Goal: Check status: Check status

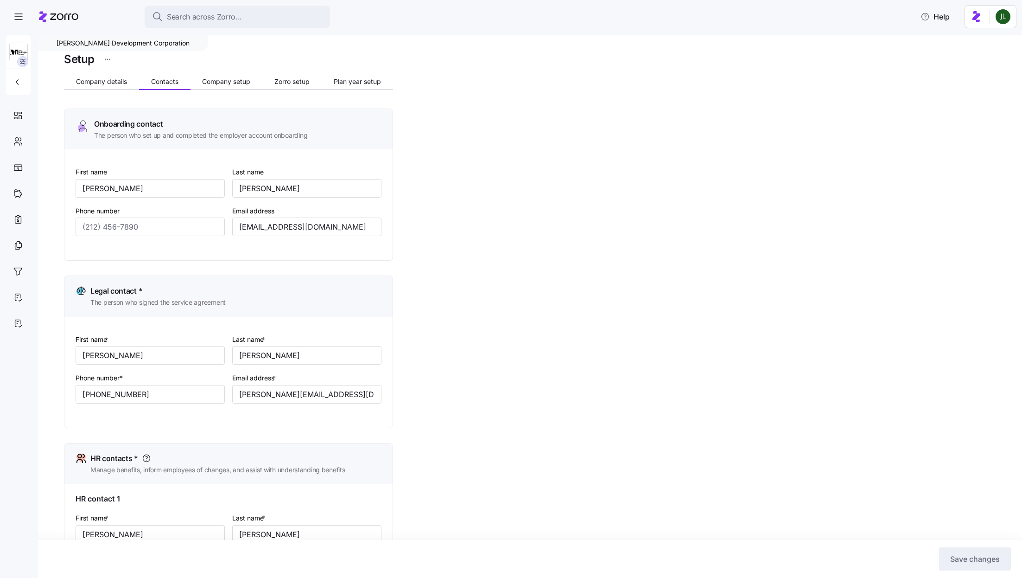
scroll to position [40, 0]
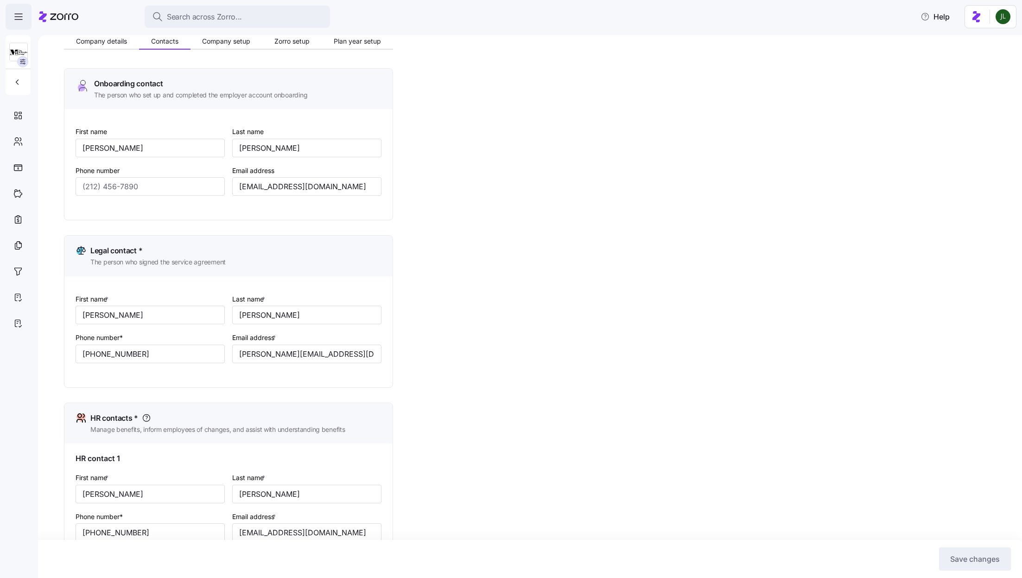
click at [23, 21] on icon "button" at bounding box center [18, 16] width 11 height 11
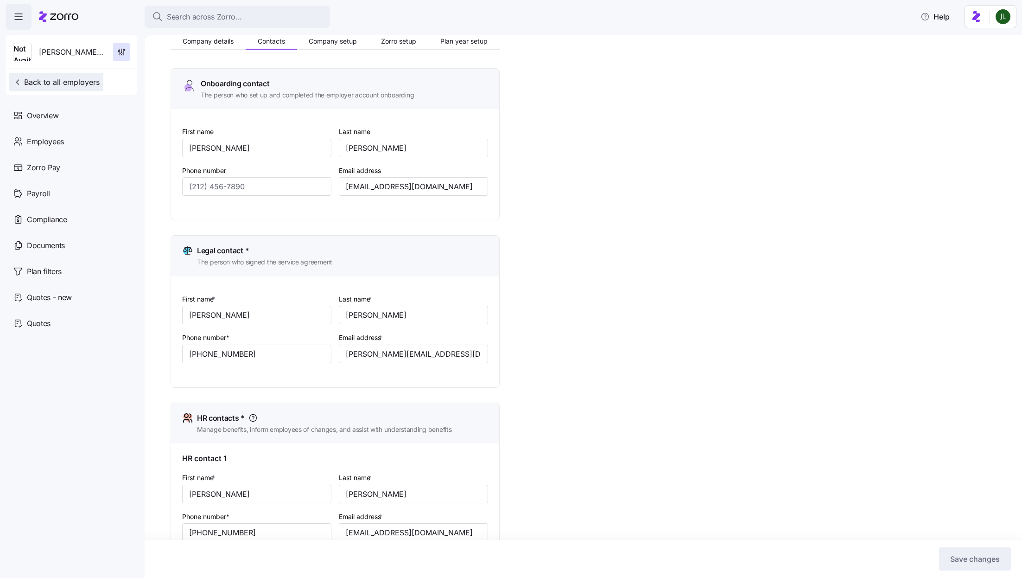
click at [44, 81] on span "Back to all employers" at bounding box center [56, 81] width 87 height 11
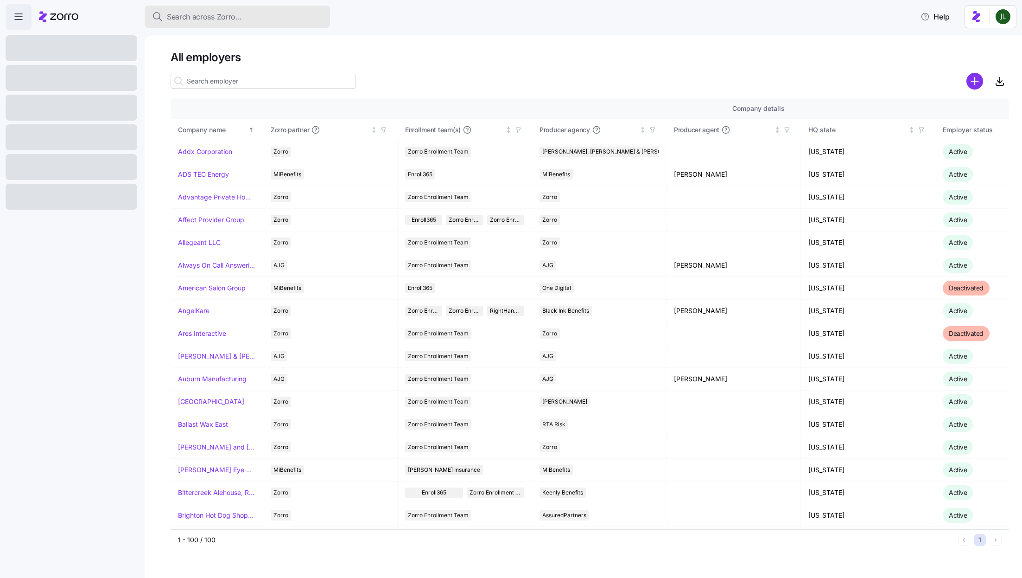
click at [223, 20] on span "Search across Zorro..." at bounding box center [204, 17] width 75 height 12
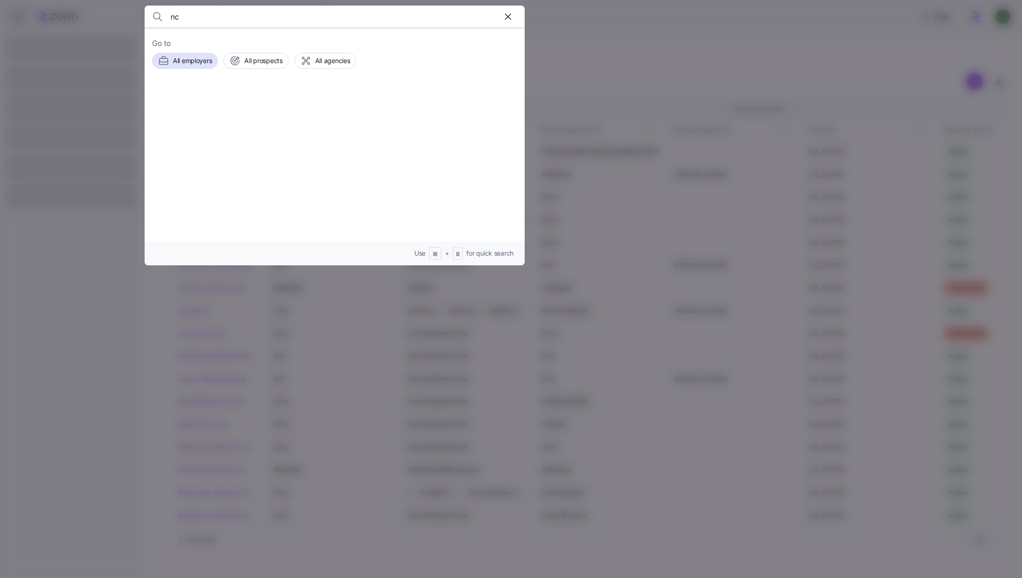
type input "n"
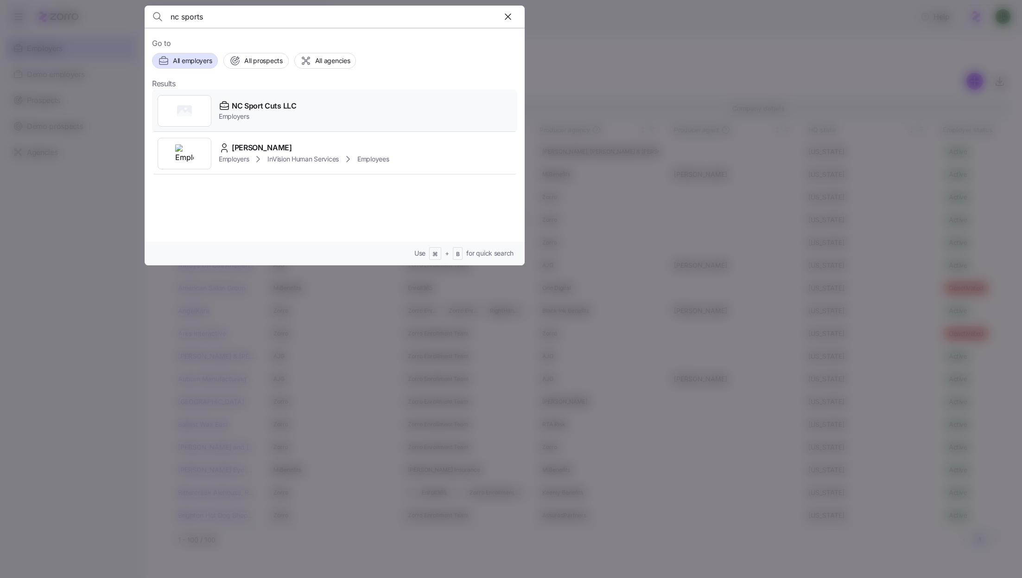
type input "nc sports"
click at [292, 120] on span "Employers" at bounding box center [258, 116] width 78 height 9
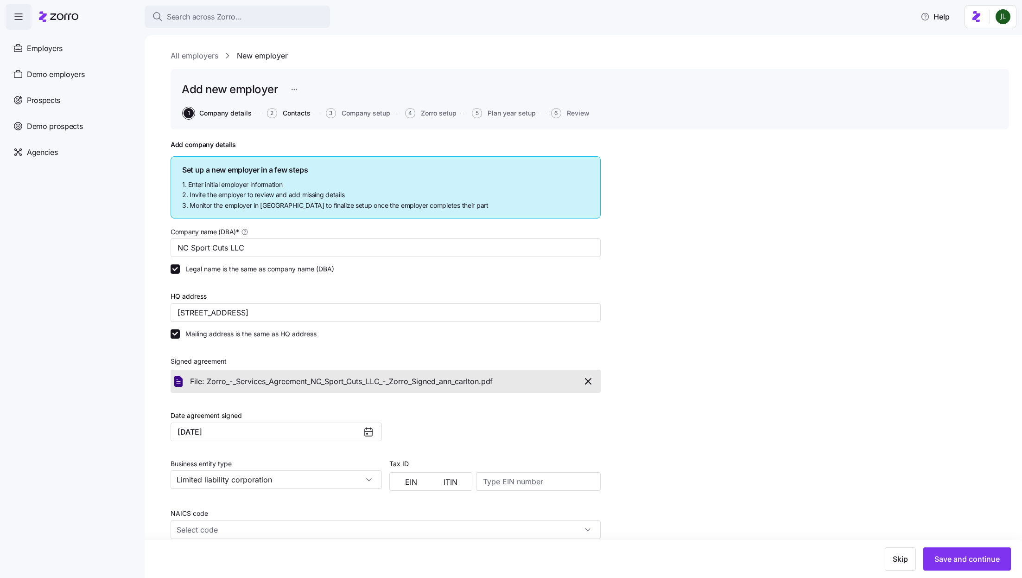
click at [305, 115] on span "Contacts" at bounding box center [297, 113] width 28 height 6
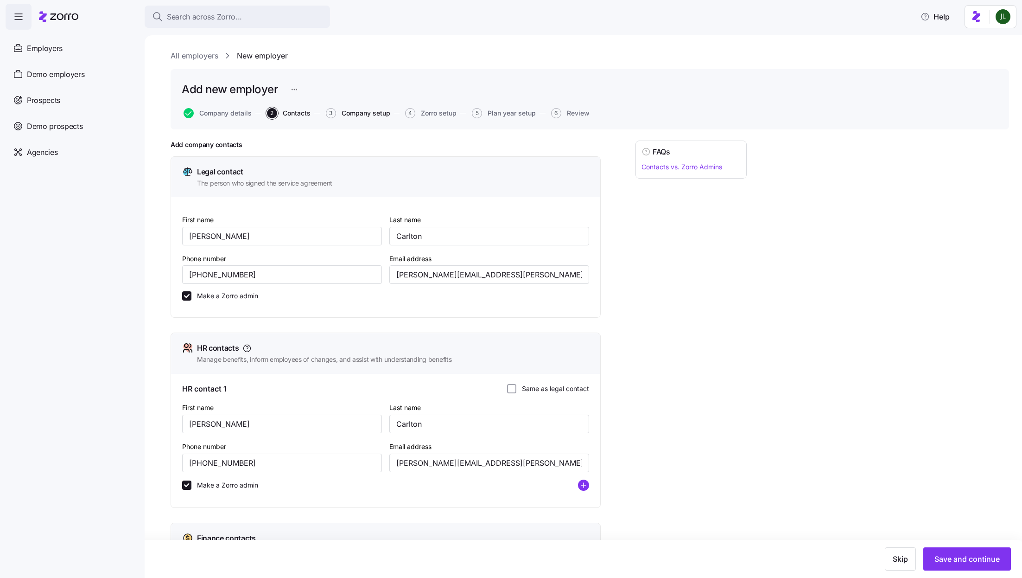
click at [363, 111] on span "Company setup" at bounding box center [366, 113] width 49 height 6
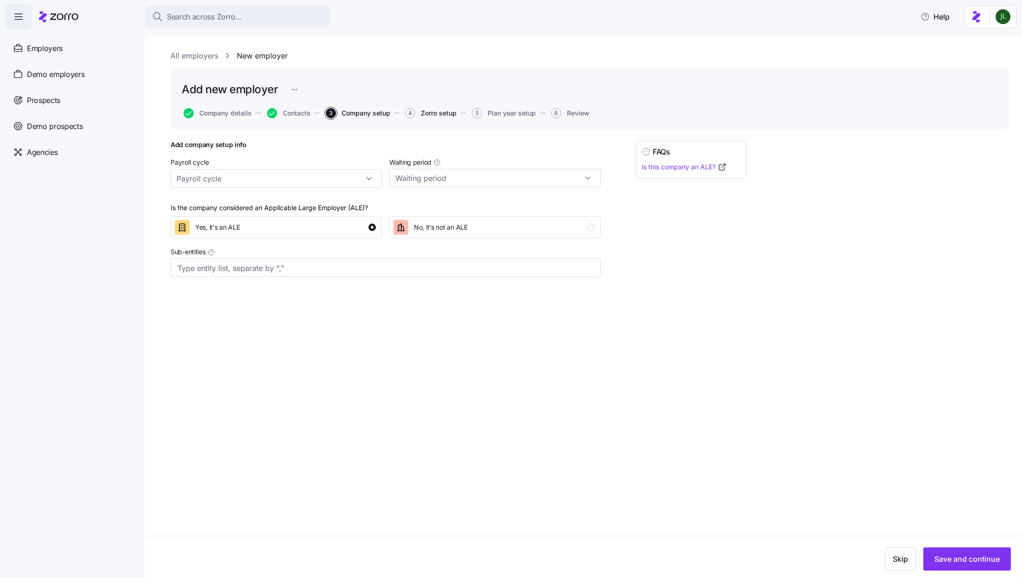
click at [439, 114] on span "Zorro setup" at bounding box center [439, 113] width 36 height 6
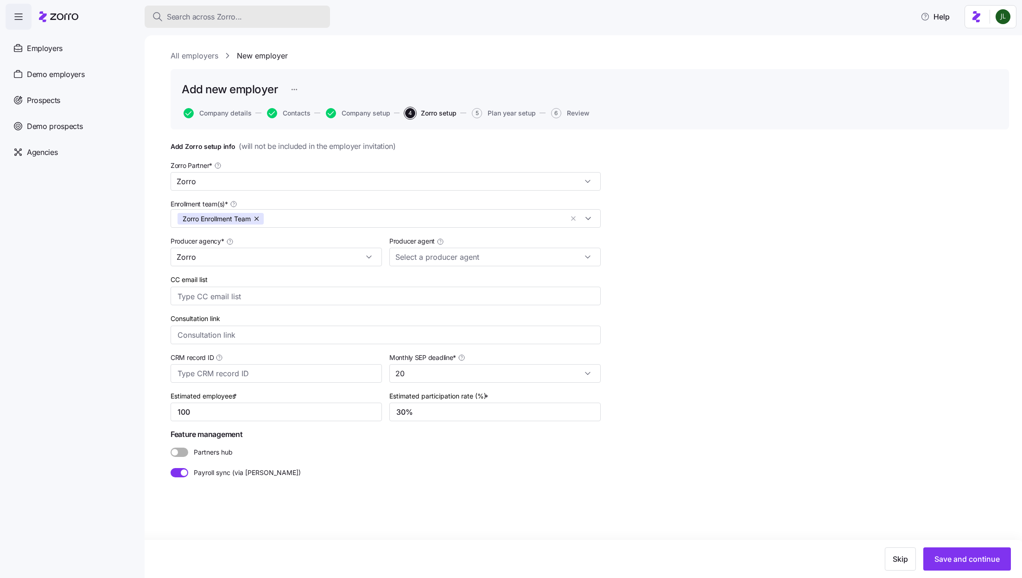
click at [251, 12] on div "Search across Zorro..." at bounding box center [237, 17] width 171 height 12
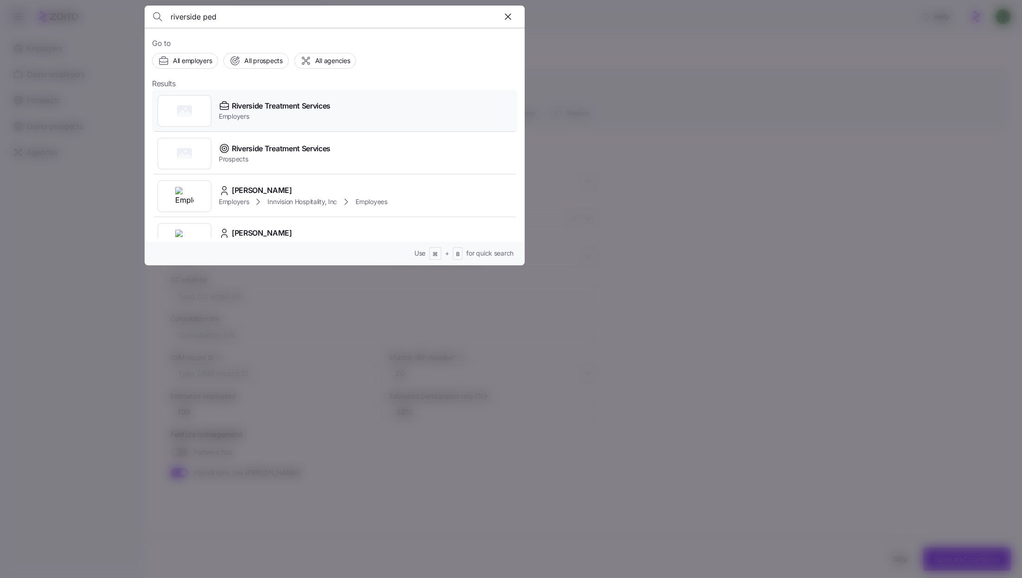
type input "riverside ped"
click at [316, 116] on span "Employers" at bounding box center [275, 116] width 112 height 9
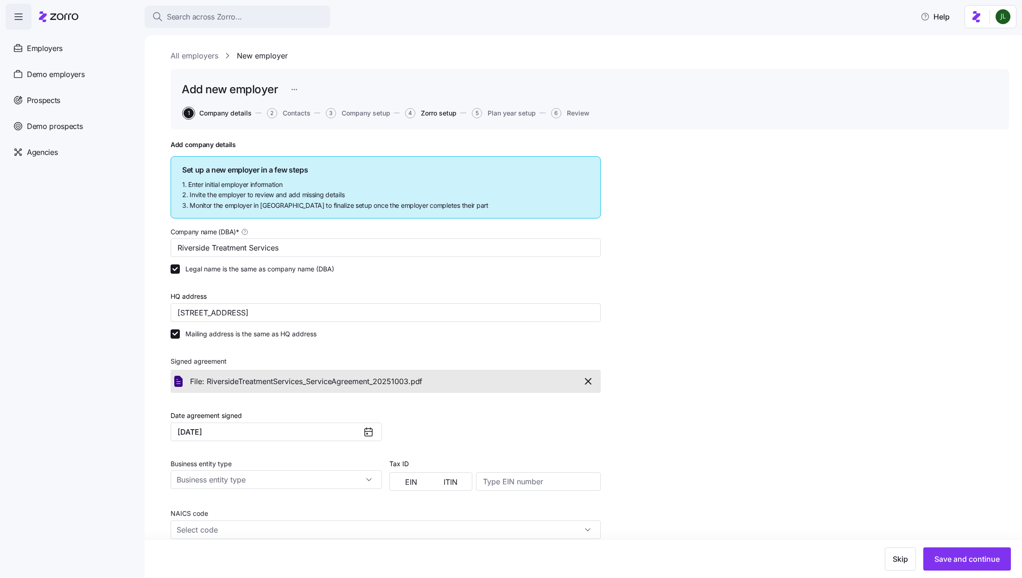
click at [446, 110] on span "Zorro setup" at bounding box center [439, 113] width 36 height 6
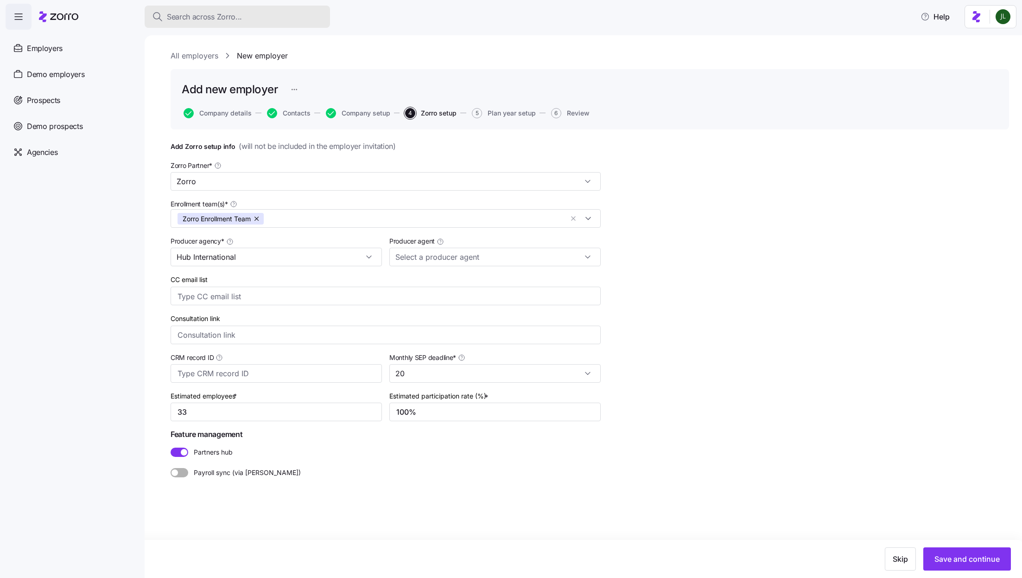
click at [266, 20] on div "Search across Zorro..." at bounding box center [237, 17] width 171 height 12
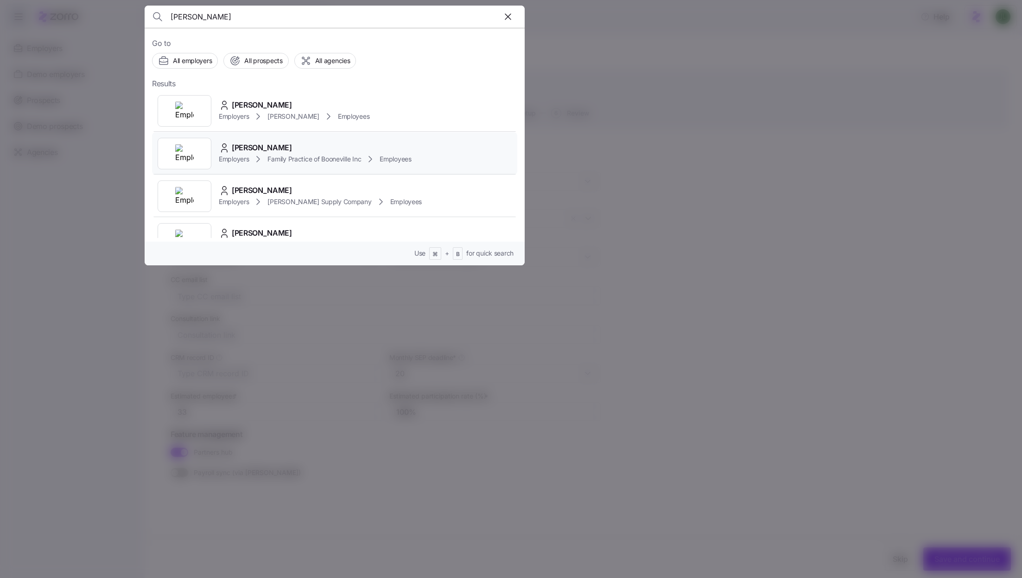
type input "[PERSON_NAME]"
click at [288, 162] on span "Family Practice of Booneville Inc" at bounding box center [314, 158] width 94 height 9
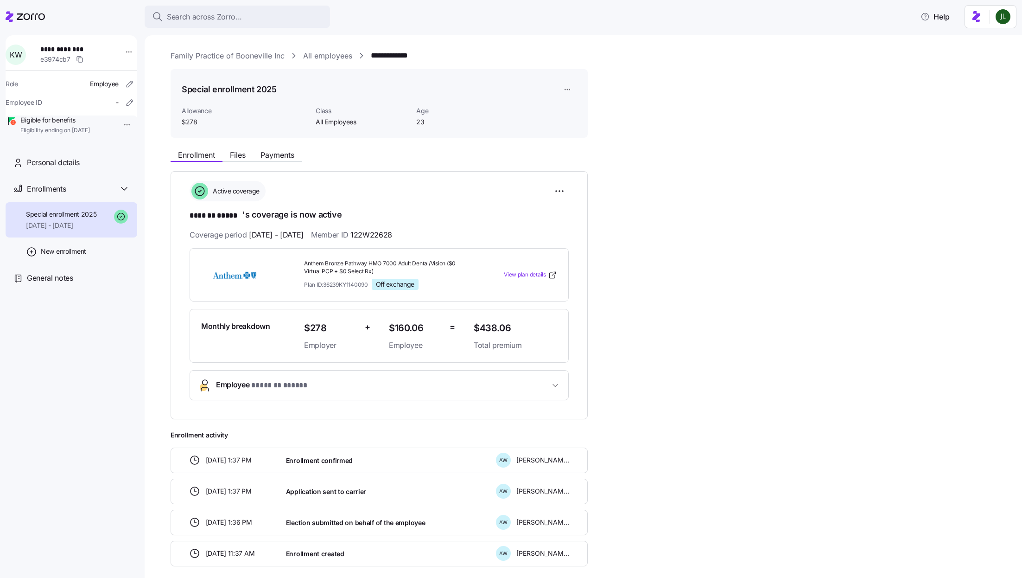
click at [334, 53] on link "All employees" at bounding box center [327, 56] width 49 height 12
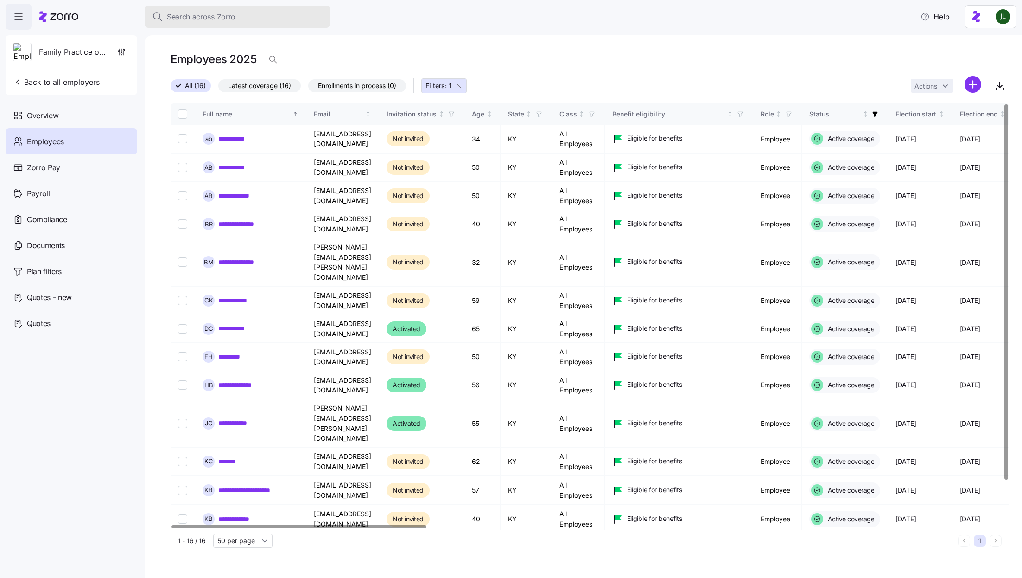
click at [222, 17] on span "Search across Zorro..." at bounding box center [204, 17] width 75 height 12
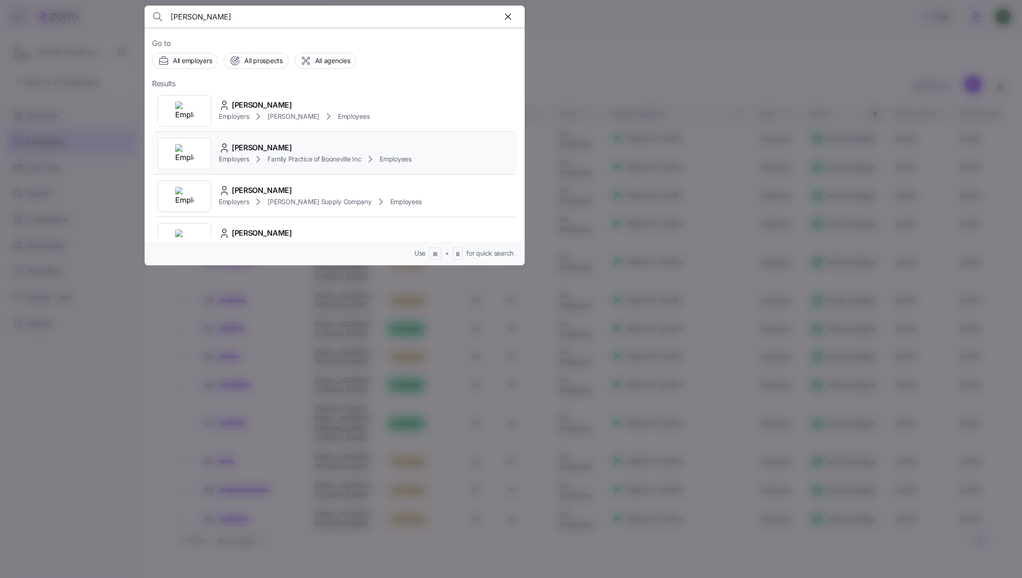
type input "[PERSON_NAME]"
click at [318, 154] on span "Family Practice of Booneville Inc" at bounding box center [314, 158] width 94 height 9
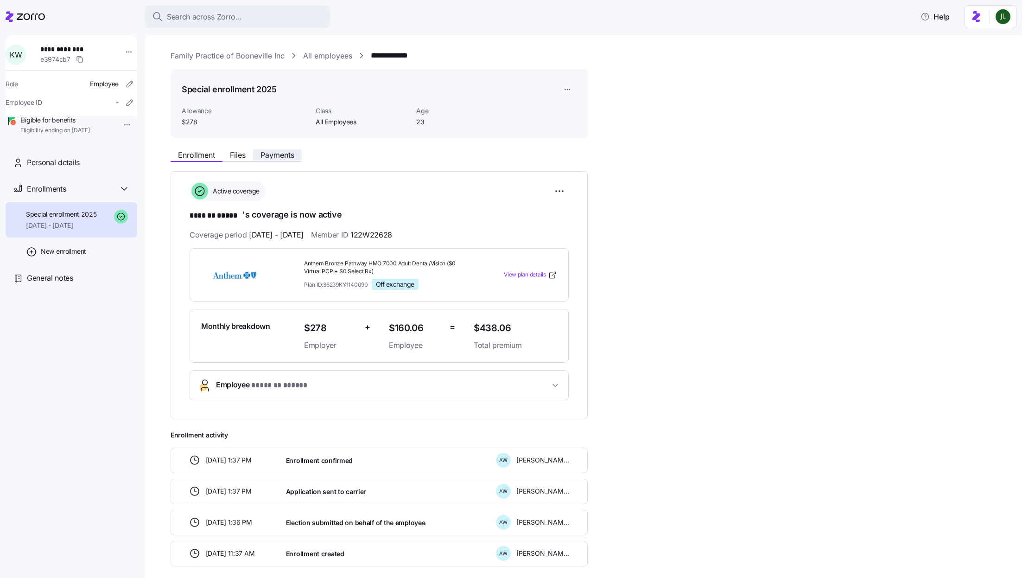
click at [281, 158] on span "Payments" at bounding box center [278, 154] width 34 height 7
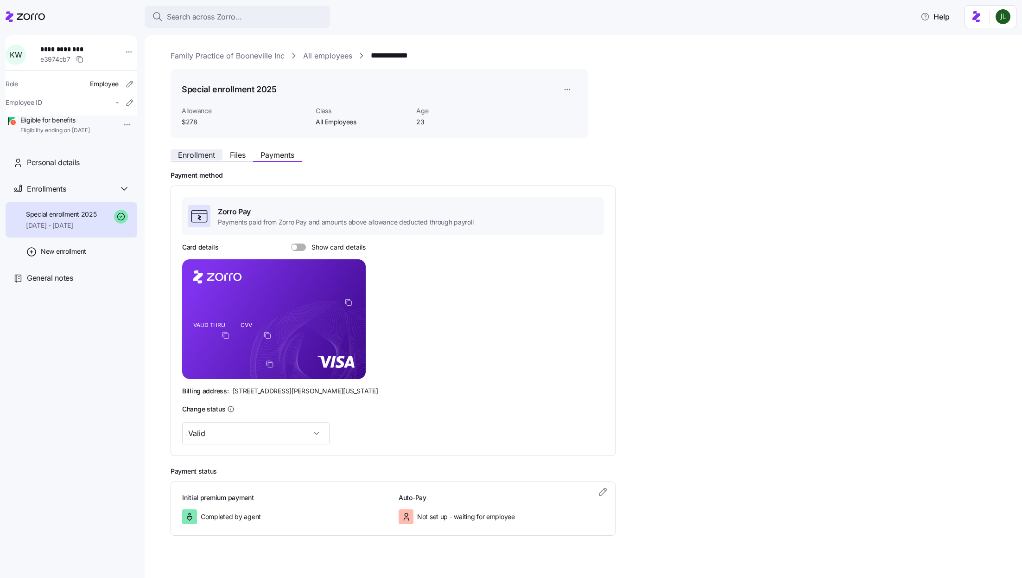
click at [189, 151] on span "Enrollment" at bounding box center [196, 154] width 37 height 7
